Goal: Task Accomplishment & Management: Manage account settings

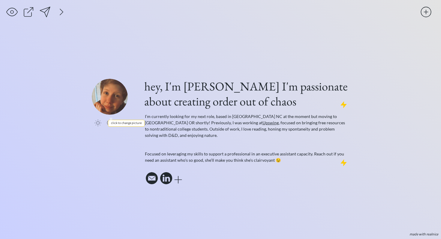
click at [109, 110] on input "file" at bounding box center [110, 97] width 36 height 36
type input "C:\fakepath\[PERSON_NAME] - 2025-05-15_12-20-53 - square 2.jpeg"
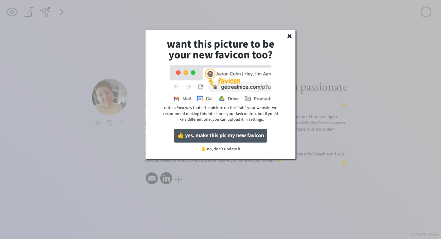
click at [222, 133] on button "👍 yes, make this pic my new favicon" at bounding box center [221, 135] width 94 height 13
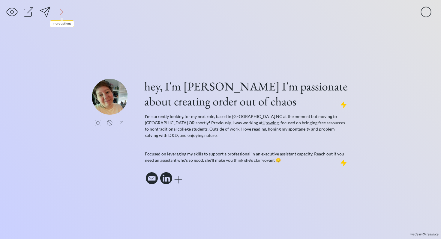
click at [58, 13] on div at bounding box center [61, 12] width 12 height 12
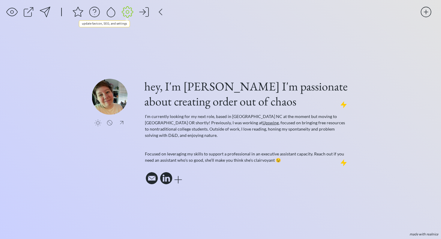
click at [126, 13] on div at bounding box center [127, 12] width 12 height 12
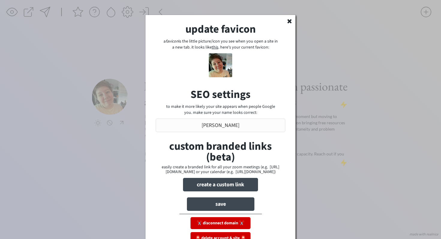
click at [288, 19] on icon at bounding box center [289, 21] width 6 height 6
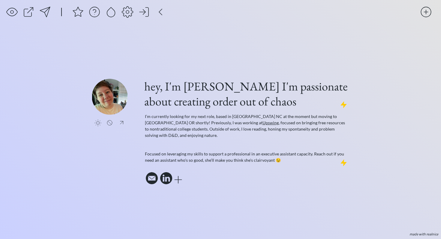
click at [113, 13] on div at bounding box center [111, 12] width 12 height 12
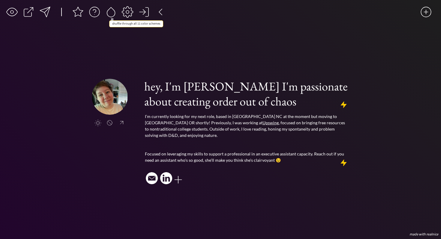
click at [113, 13] on div at bounding box center [111, 12] width 12 height 12
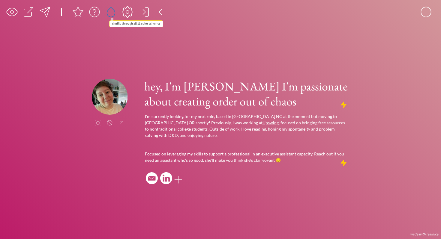
click at [113, 13] on div at bounding box center [111, 12] width 12 height 12
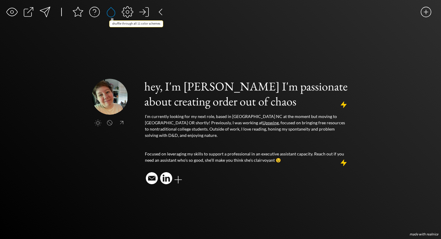
click at [113, 13] on div at bounding box center [111, 12] width 12 height 12
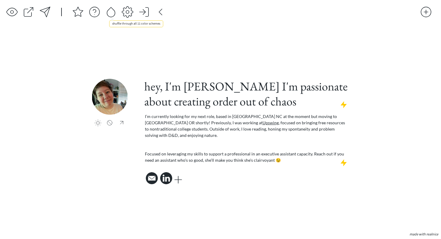
click at [113, 13] on div at bounding box center [111, 12] width 12 height 12
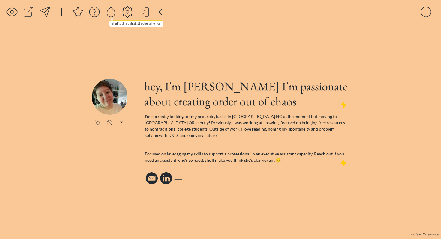
click at [113, 13] on div at bounding box center [111, 12] width 12 height 12
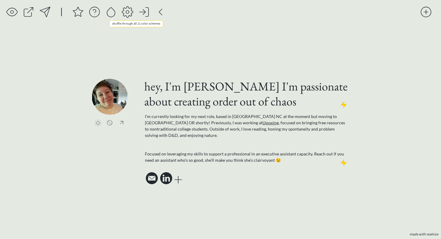
click at [113, 13] on div at bounding box center [111, 12] width 12 height 12
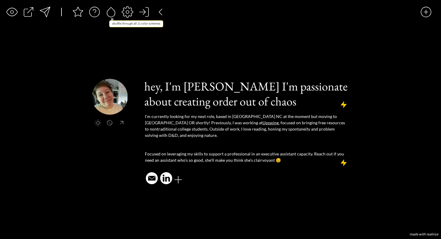
click at [113, 13] on div at bounding box center [111, 12] width 12 height 12
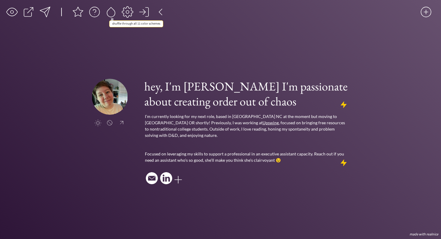
click at [113, 13] on div at bounding box center [111, 12] width 12 height 12
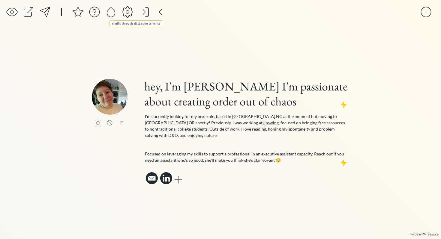
click at [113, 13] on div at bounding box center [111, 12] width 12 height 12
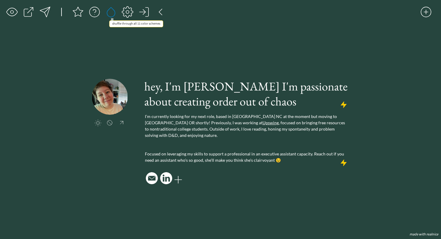
click at [113, 13] on div at bounding box center [111, 12] width 12 height 12
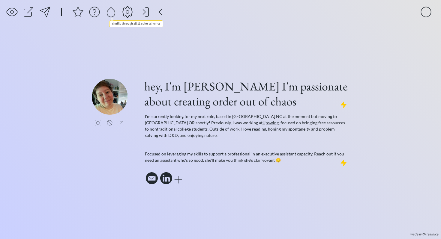
click at [113, 13] on div at bounding box center [111, 12] width 12 height 12
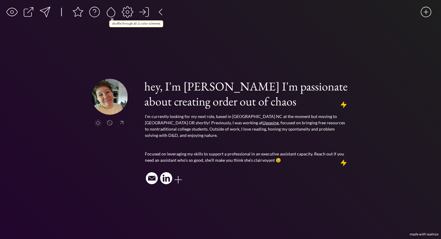
click at [113, 13] on div at bounding box center [111, 12] width 12 height 12
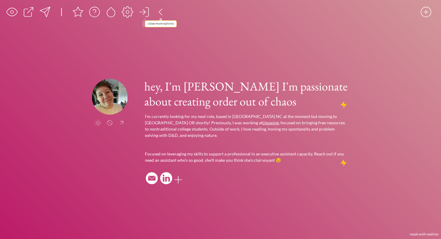
click at [161, 10] on div at bounding box center [160, 12] width 12 height 12
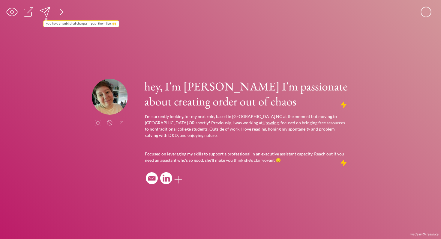
click at [45, 11] on div at bounding box center [45, 12] width 12 height 12
